Goal: Navigation & Orientation: Find specific page/section

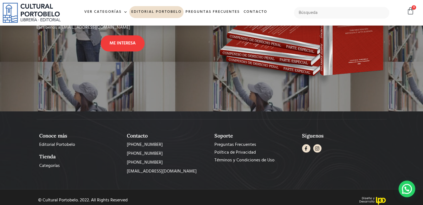
scroll to position [491, 0]
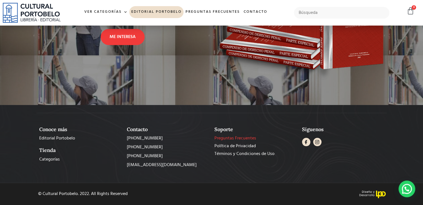
click at [232, 136] on span "Preguntas Frecuentes" at bounding box center [235, 138] width 42 height 7
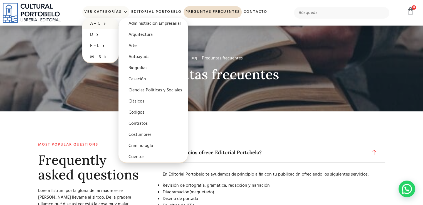
click at [93, 23] on link "A – C" at bounding box center [100, 23] width 36 height 11
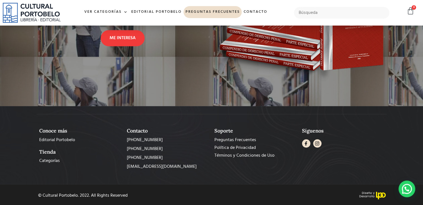
scroll to position [946, 0]
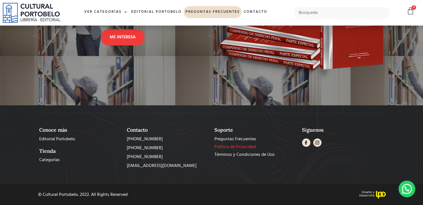
click at [236, 146] on span "Política de Privacidad" at bounding box center [234, 146] width 41 height 7
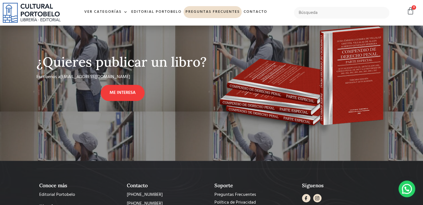
scroll to position [946, 0]
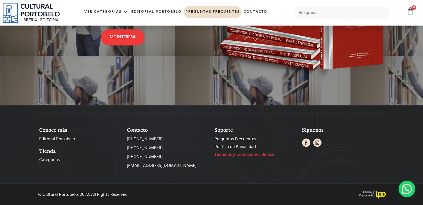
click at [238, 154] on span "Términos y Condiciones de Uso" at bounding box center [244, 154] width 60 height 7
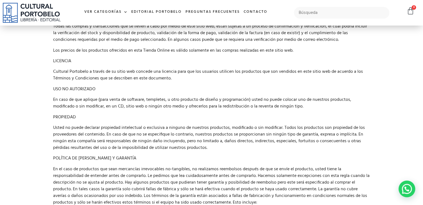
scroll to position [83, 0]
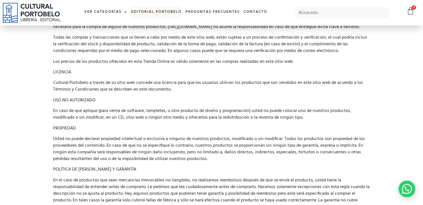
click at [151, 12] on link "Editorial Portobelo" at bounding box center [156, 12] width 54 height 12
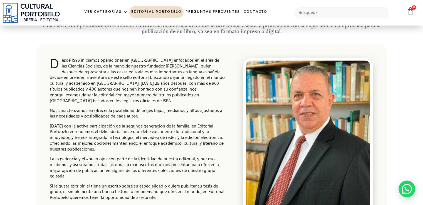
scroll to position [111, 0]
